Goal: Task Accomplishment & Management: Manage account settings

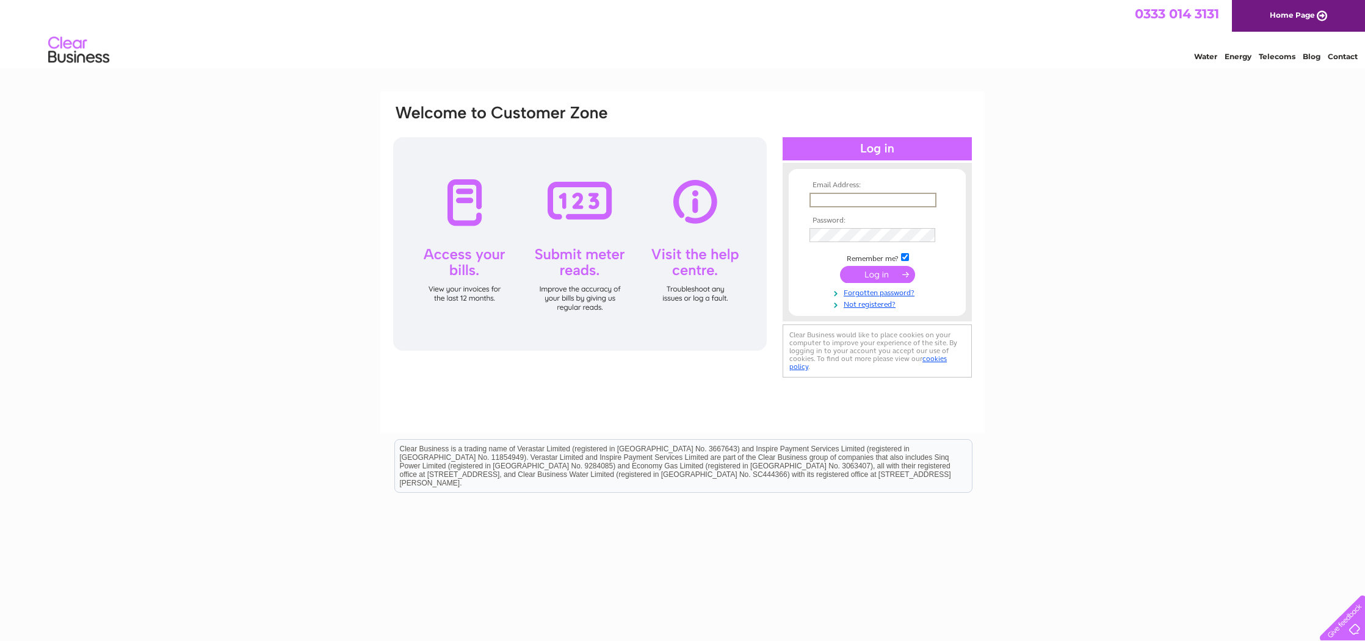
type input "sales@kocarpets.com"
click at [884, 276] on input "submit" at bounding box center [877, 273] width 75 height 17
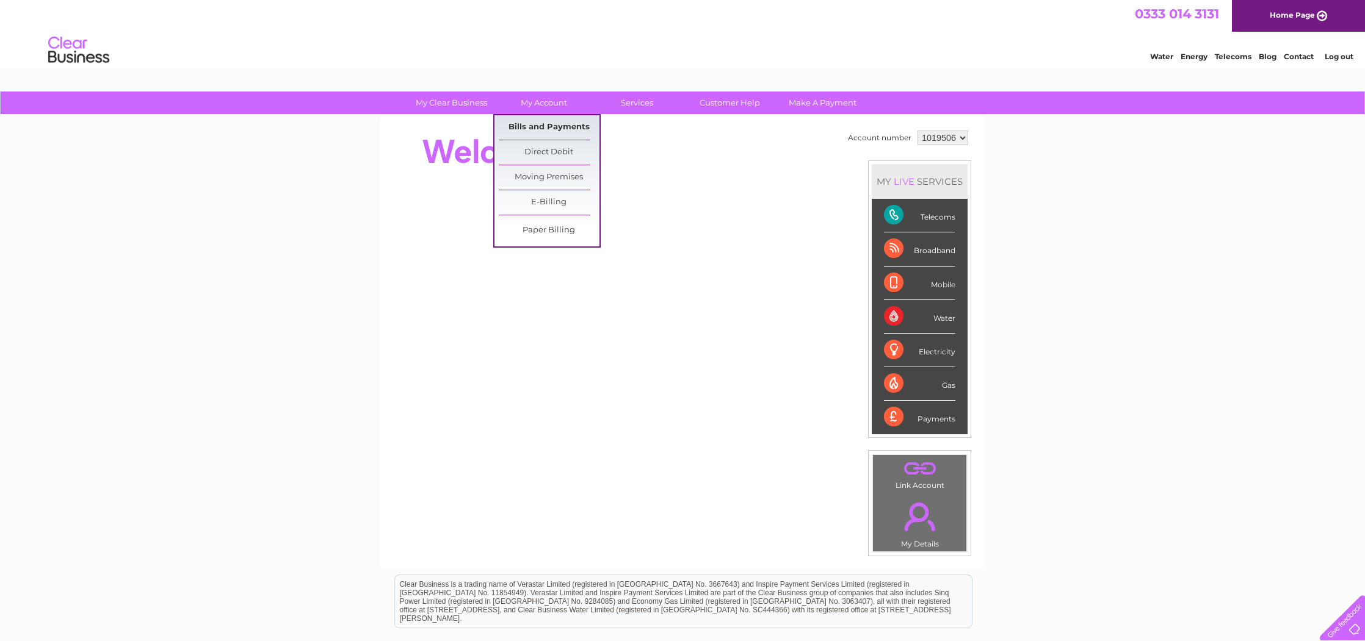
click at [558, 124] on link "Bills and Payments" at bounding box center [549, 127] width 101 height 24
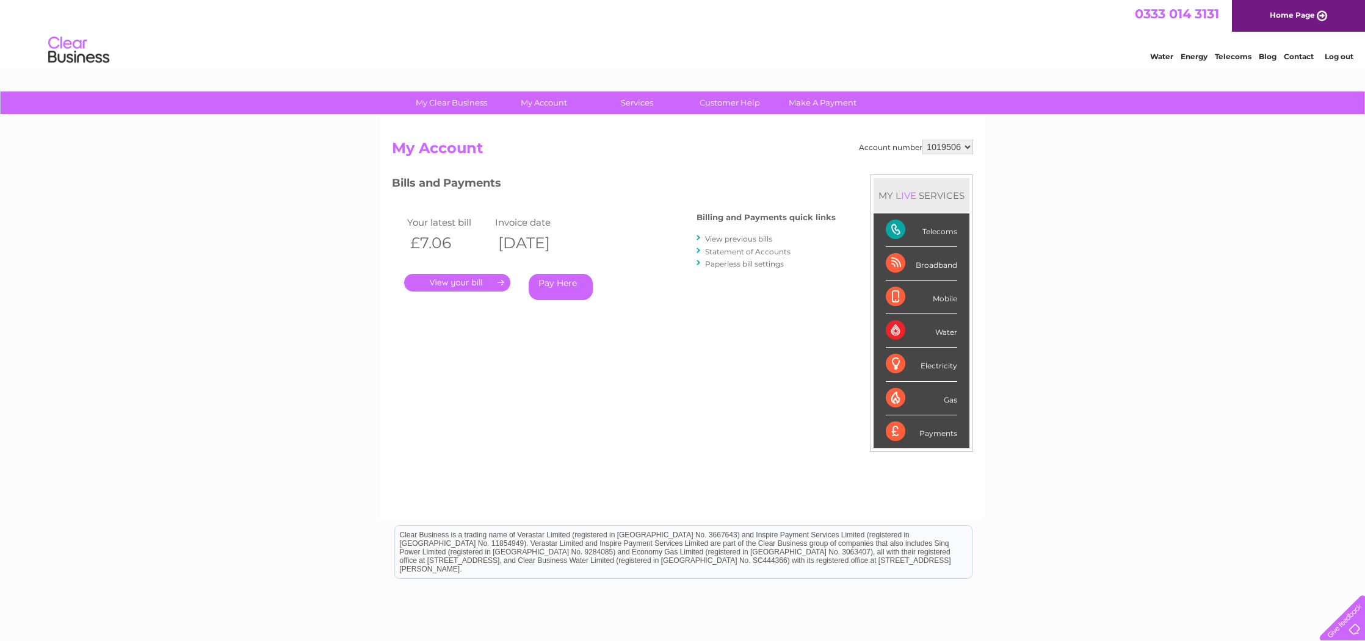
click at [766, 238] on link "View previous bills" at bounding box center [738, 238] width 67 height 9
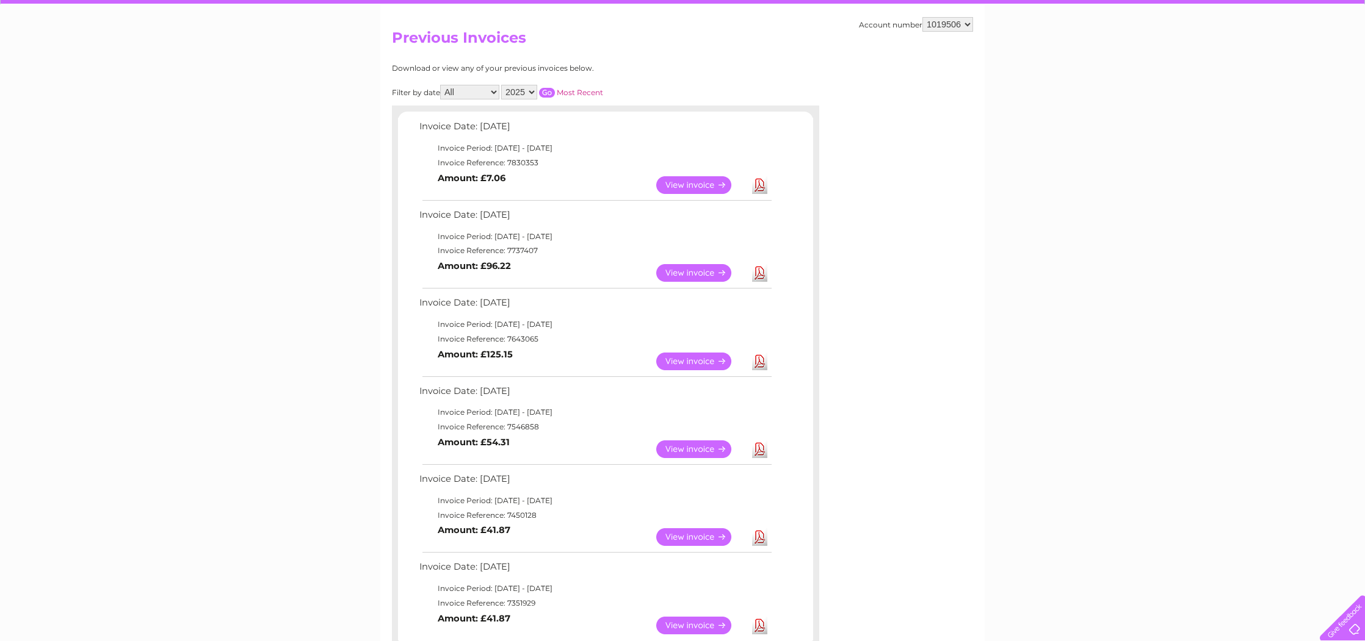
scroll to position [112, 0]
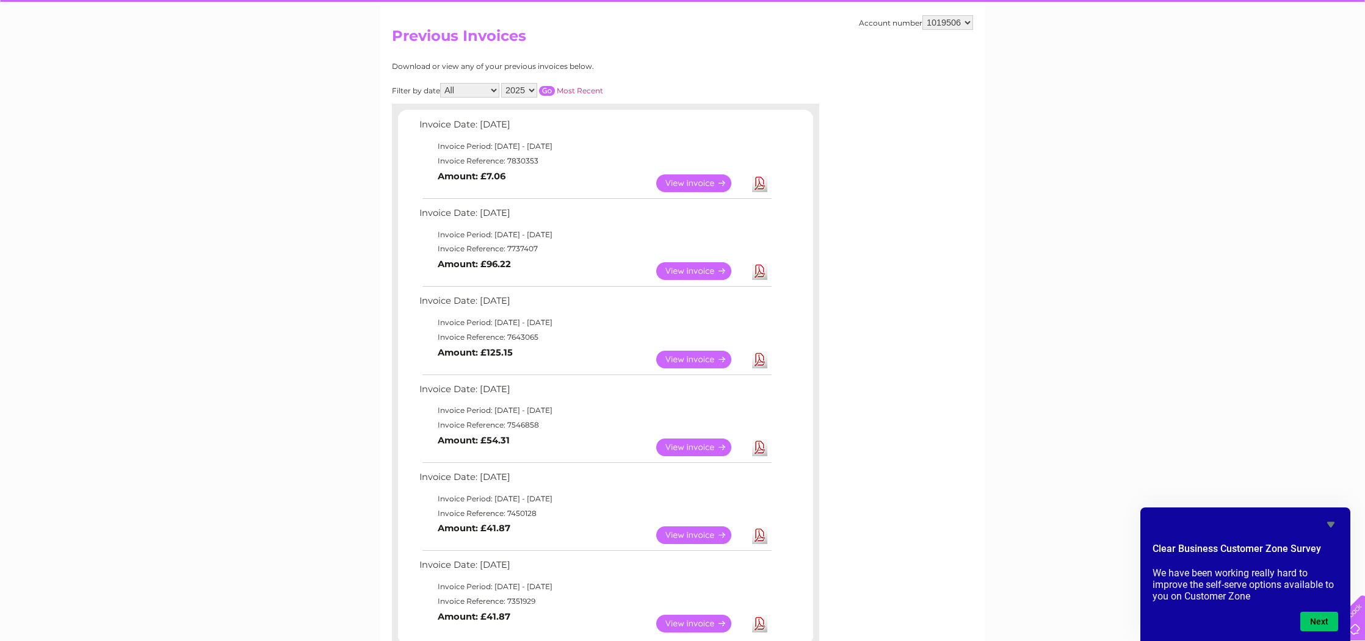
click at [691, 270] on link "View" at bounding box center [701, 271] width 90 height 18
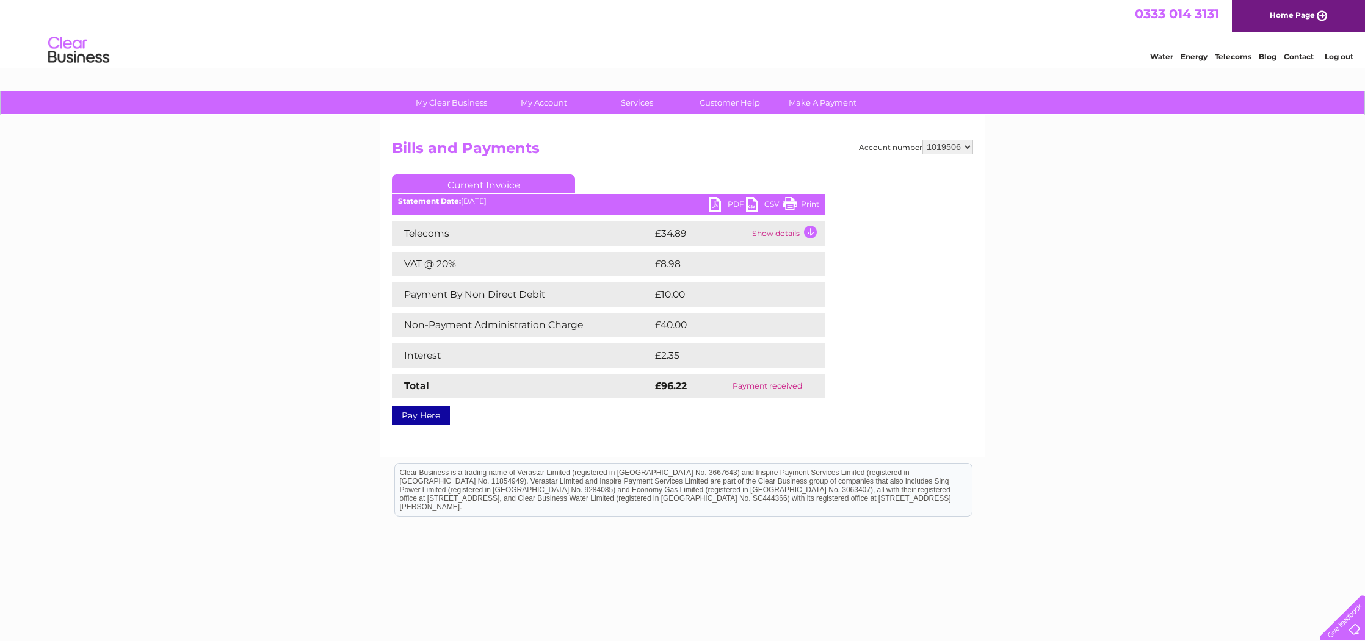
click at [721, 207] on link "PDF" at bounding box center [727, 206] width 37 height 18
click at [715, 205] on link "PDF" at bounding box center [727, 206] width 37 height 18
